Goal: Task Accomplishment & Management: Manage account settings

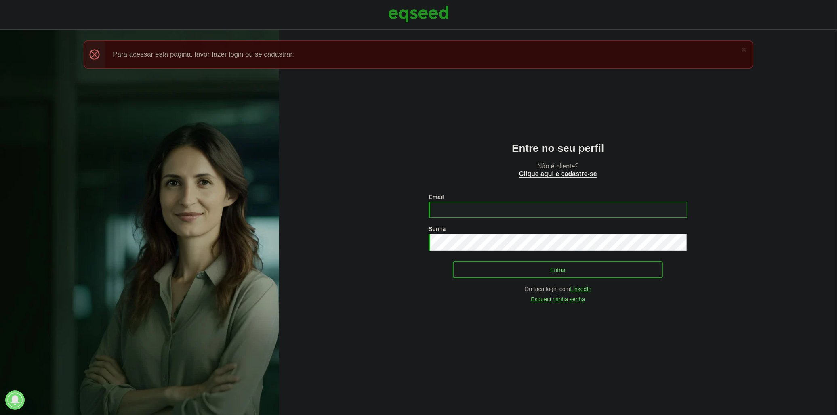
type input "**********"
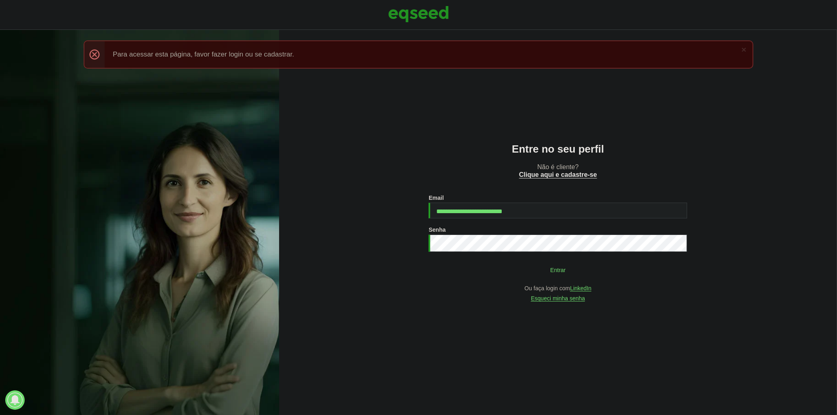
click at [464, 275] on button "Entrar" at bounding box center [558, 269] width 210 height 15
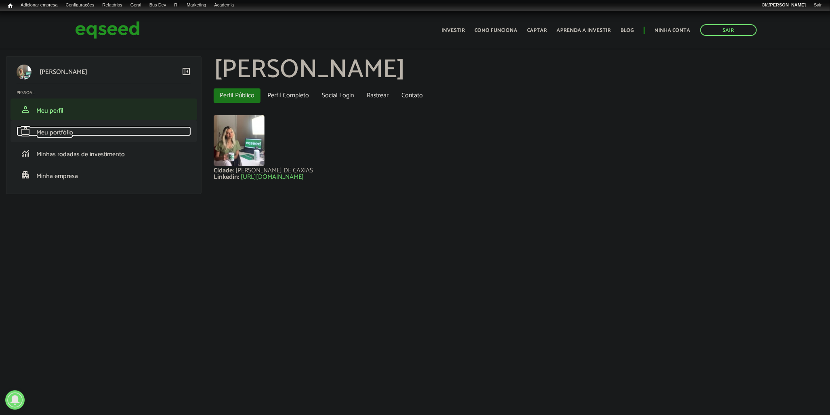
click at [131, 128] on link "work Meu portfólio" at bounding box center [104, 131] width 175 height 10
